Goal: Use online tool/utility: Utilize a website feature to perform a specific function

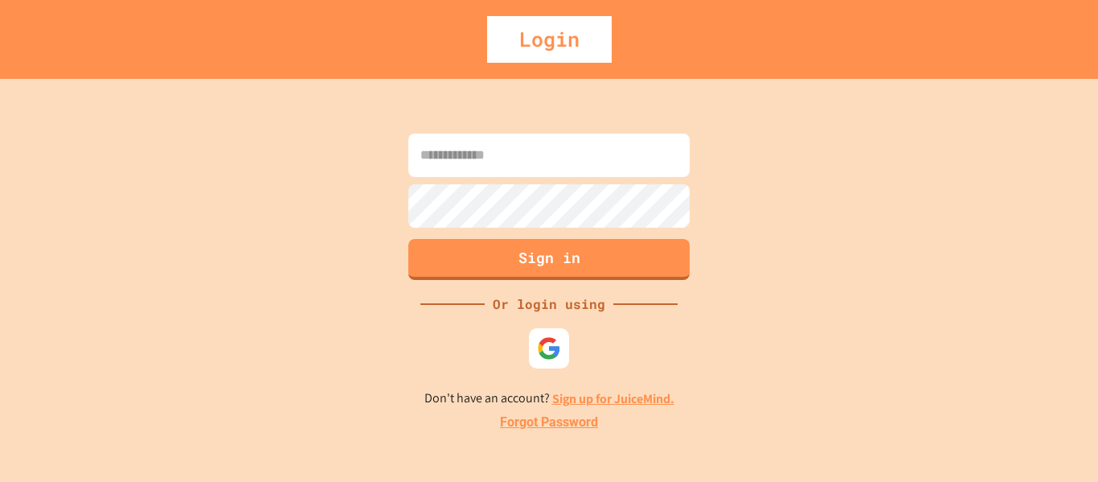
click at [433, 170] on input at bounding box center [548, 154] width 281 height 43
type input "*"
type input "**********"
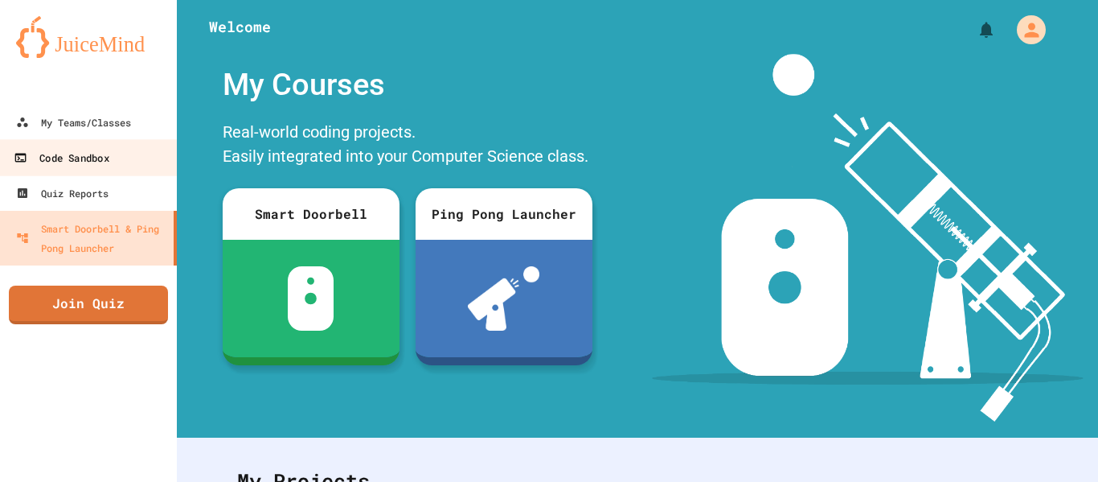
click at [69, 150] on div "Code Sandbox" at bounding box center [61, 158] width 95 height 20
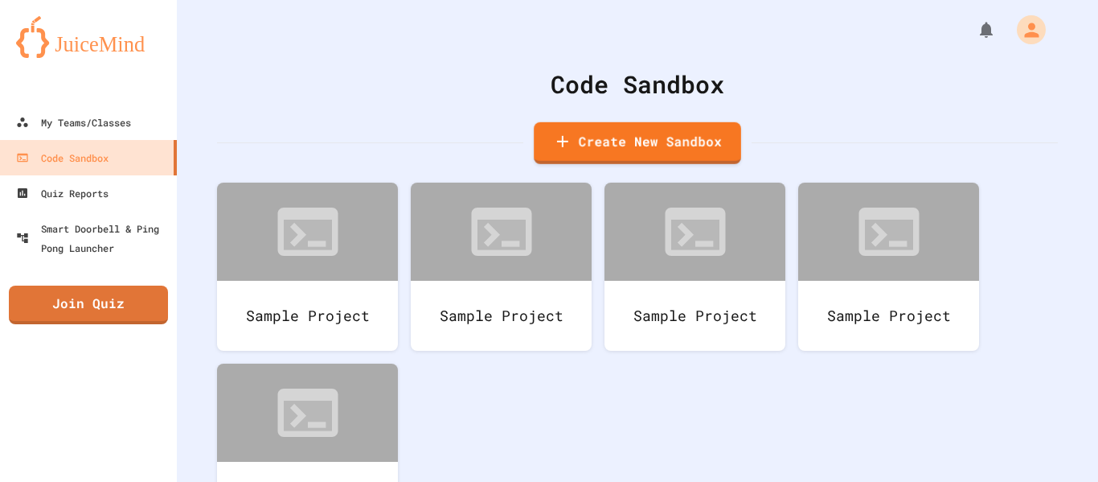
click at [609, 85] on div "Code Sandbox" at bounding box center [637, 84] width 841 height 36
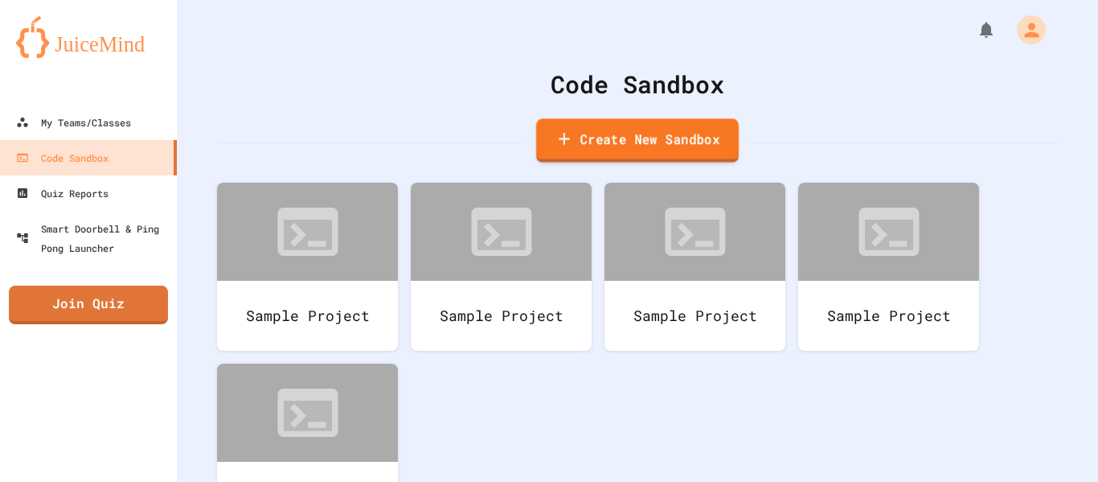
click at [590, 133] on link "Create New Sandbox" at bounding box center [637, 140] width 203 height 44
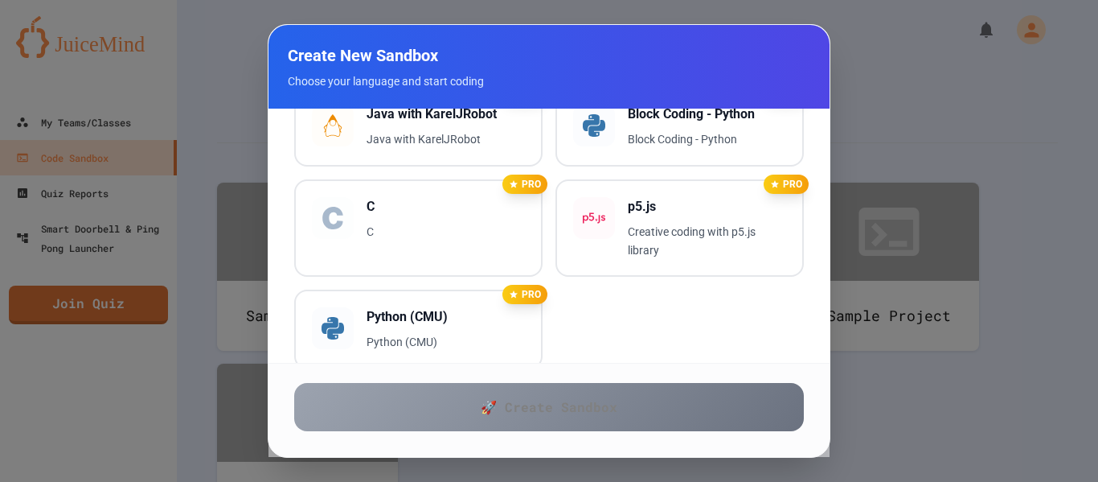
scroll to position [959, 0]
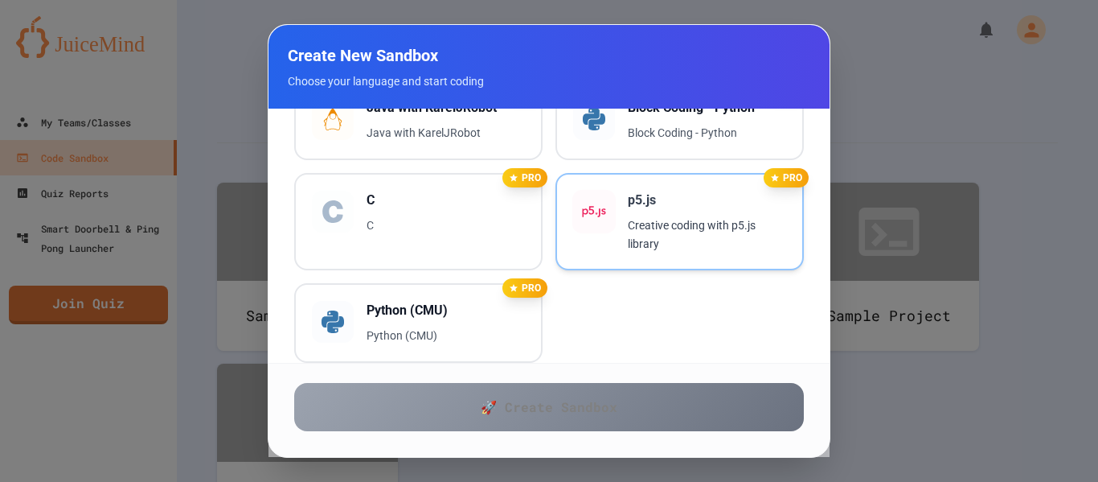
click at [618, 197] on div "p5.js Creative coding with p5.js library" at bounding box center [679, 222] width 213 height 63
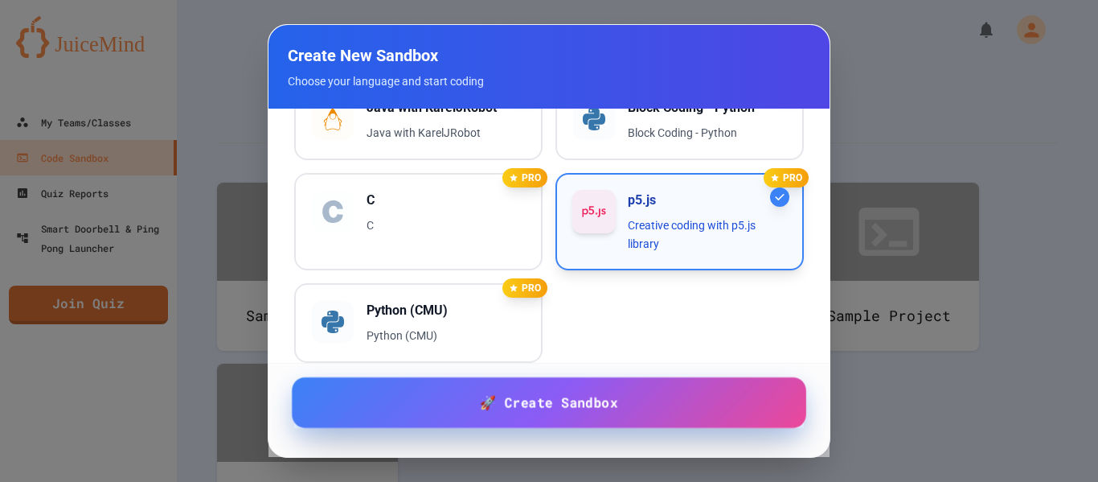
click at [522, 414] on link "🚀 Create Sandbox" at bounding box center [549, 402] width 515 height 51
